Goal: Find specific page/section: Find specific page/section

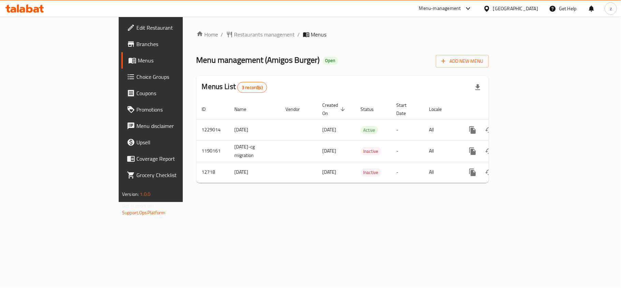
click at [234, 34] on span "Restaurants management" at bounding box center [264, 34] width 61 height 8
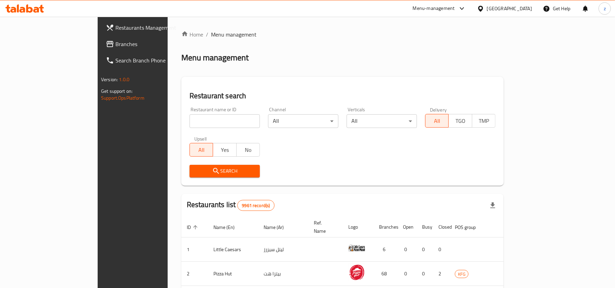
click at [181, 118] on div "Home / Menu management Menu management Restaurant search Restaurant name or ID …" at bounding box center [342, 250] width 322 height 440
click at [189, 118] on input "search" at bounding box center [224, 121] width 70 height 14
paste input "7834"
type input "7834"
click button "Search" at bounding box center [224, 171] width 70 height 13
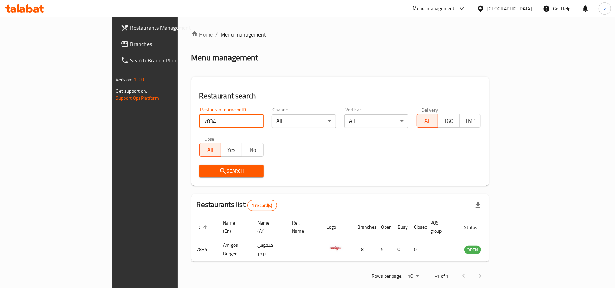
scroll to position [3, 0]
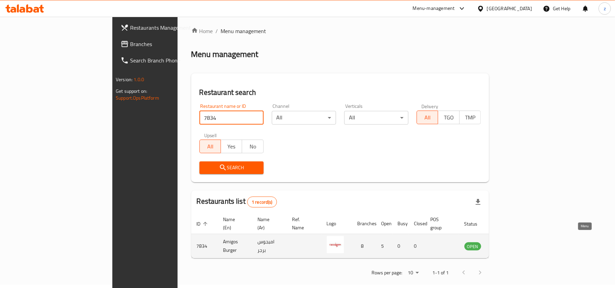
click at [508, 242] on icon "enhanced table" at bounding box center [504, 246] width 8 height 8
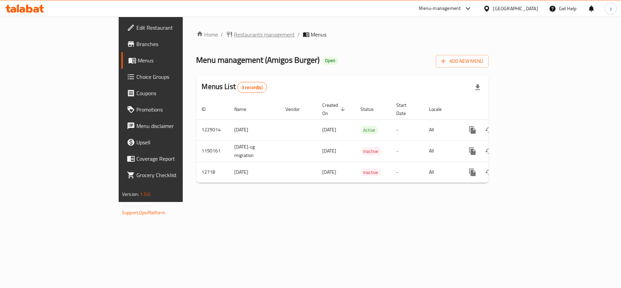
click at [234, 38] on span "Restaurants management" at bounding box center [264, 34] width 61 height 8
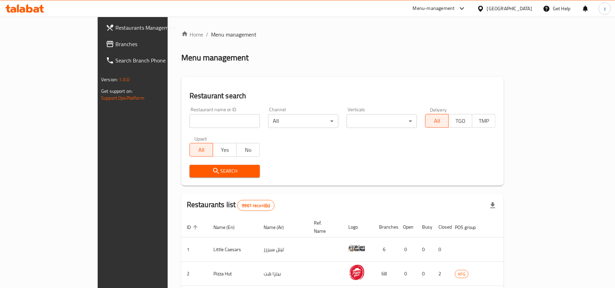
click at [189, 123] on input "search" at bounding box center [224, 121] width 70 height 14
paste input "7834"
type input "7834"
click button "Search" at bounding box center [224, 171] width 70 height 13
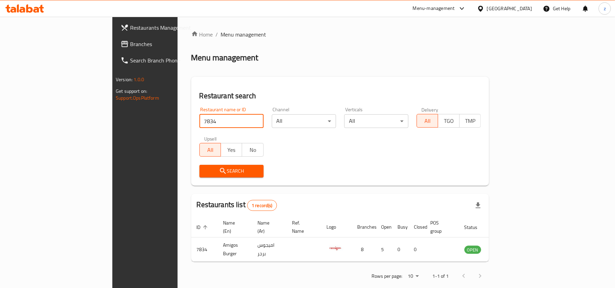
scroll to position [3, 0]
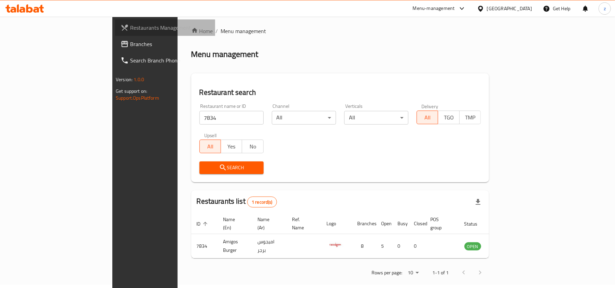
click at [130, 27] on span "Restaurants Management" at bounding box center [170, 28] width 80 height 8
